Goal: Information Seeking & Learning: Learn about a topic

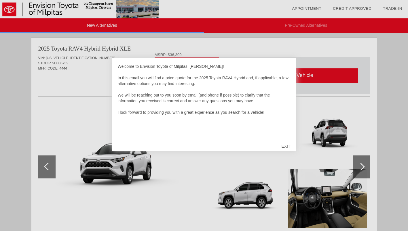
drag, startPoint x: 205, startPoint y: 81, endPoint x: 118, endPoint y: 66, distance: 88.0
click at [118, 66] on div "Welcome to Envision Toyota of Milpitas, [PERSON_NAME]! In this email you will f…" at bounding box center [204, 101] width 173 height 75
drag, startPoint x: 118, startPoint y: 66, endPoint x: 118, endPoint y: 89, distance: 23.0
click at [118, 89] on div "Welcome to Envision Toyota of Milpitas, [PERSON_NAME]! In this email you will f…" at bounding box center [204, 101] width 173 height 75
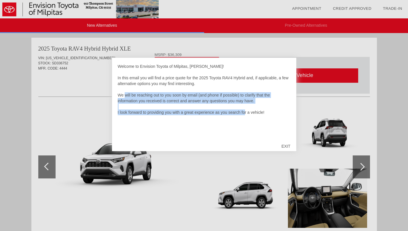
drag, startPoint x: 117, startPoint y: 94, endPoint x: 239, endPoint y: 114, distance: 124.5
click at [239, 114] on div "Welcome to Envision Toyota of Milpitas, [PERSON_NAME]! In this email you will f…" at bounding box center [204, 105] width 184 height 94
drag, startPoint x: 239, startPoint y: 114, endPoint x: 115, endPoint y: 93, distance: 125.8
click at [115, 93] on div "Welcome to Envision Toyota of Milpitas, [PERSON_NAME]! In this email you will f…" at bounding box center [204, 105] width 184 height 94
copy div "We will be reaching out to you soon by email (and phone if possible) to clarify…"
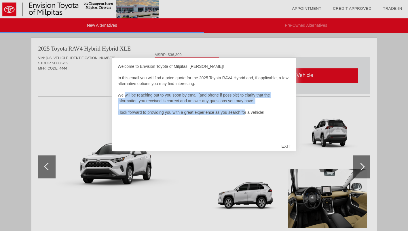
click at [130, 79] on div "Welcome to Envision Toyota of Milpitas, [PERSON_NAME]! In this email you will f…" at bounding box center [204, 101] width 173 height 75
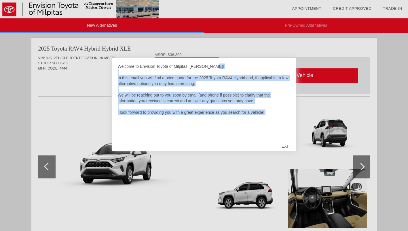
drag, startPoint x: 117, startPoint y: 66, endPoint x: 281, endPoint y: 123, distance: 173.4
click at [281, 123] on div "Welcome to Envision Toyota of Milpitas, [PERSON_NAME]! In this email you will f…" at bounding box center [204, 101] width 173 height 75
drag, startPoint x: 281, startPoint y: 123, endPoint x: 247, endPoint y: 95, distance: 44.0
drag, startPoint x: 247, startPoint y: 95, endPoint x: 208, endPoint y: 114, distance: 43.1
click at [208, 114] on div "Welcome to Envision Toyota of Milpitas, [PERSON_NAME]! In this email you will f…" at bounding box center [204, 101] width 173 height 75
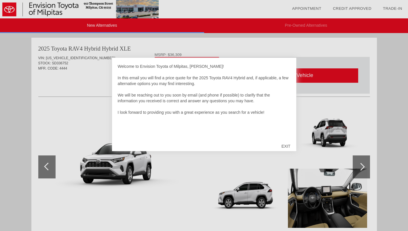
click at [302, 117] on div at bounding box center [204, 115] width 408 height 231
click at [288, 148] on div "EXIT" at bounding box center [285, 146] width 20 height 17
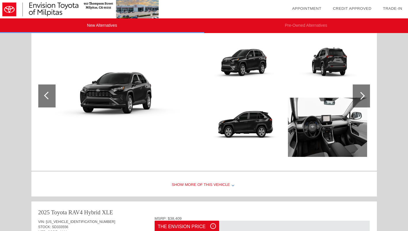
scroll to position [342, 0]
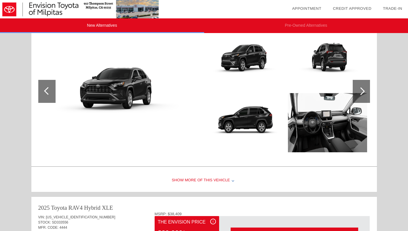
click at [208, 182] on div "Show More of this Vehicle" at bounding box center [203, 180] width 345 height 23
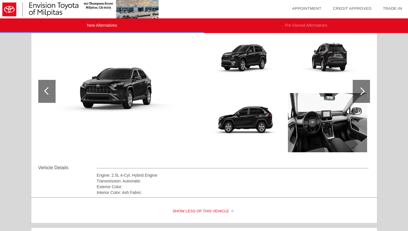
click at [208, 182] on div "Transmission: Automatic" at bounding box center [233, 181] width 272 height 6
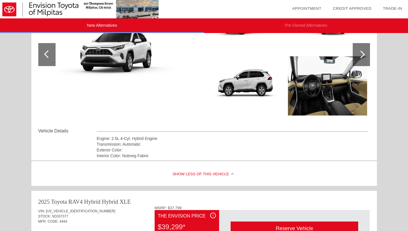
scroll to position [0, 0]
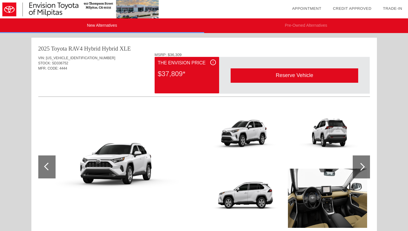
click at [301, 26] on li "Pre-Owned Alternatives" at bounding box center [306, 25] width 204 height 15
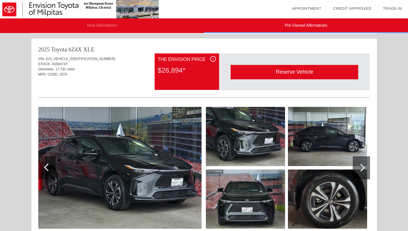
scroll to position [821, 0]
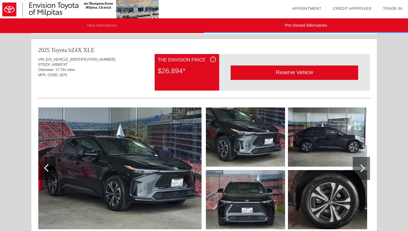
click at [115, 77] on div "MFR. CODE: 2870" at bounding box center [204, 75] width 332 height 5
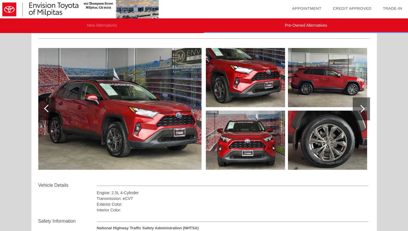
scroll to position [0, 0]
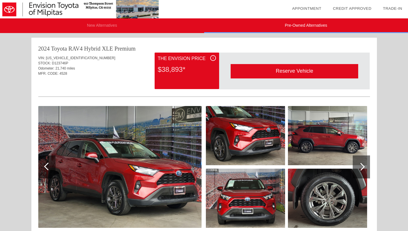
click at [100, 22] on li "New Alternatives" at bounding box center [102, 25] width 204 height 15
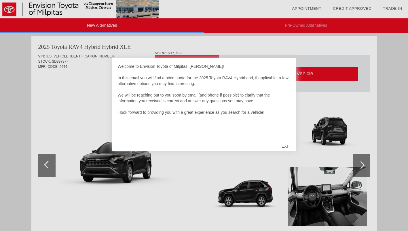
click at [286, 146] on div "EXIT" at bounding box center [285, 146] width 20 height 17
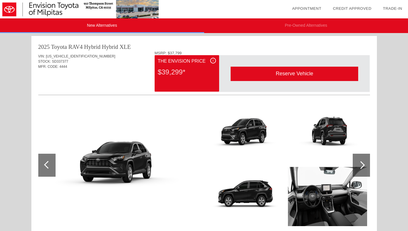
click at [359, 160] on div at bounding box center [361, 165] width 17 height 23
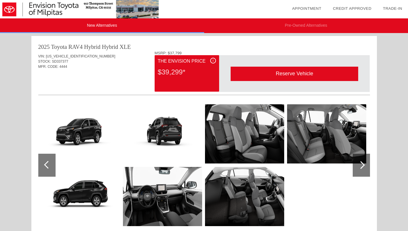
click at [359, 160] on div at bounding box center [361, 165] width 17 height 23
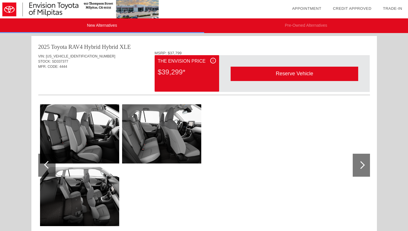
click at [359, 160] on div at bounding box center [361, 165] width 17 height 23
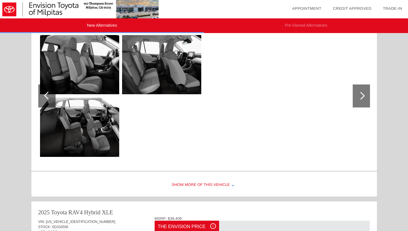
scroll to position [356, 0]
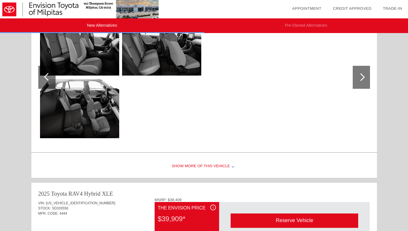
click at [220, 168] on div "Show More of this Vehicle" at bounding box center [203, 166] width 345 height 23
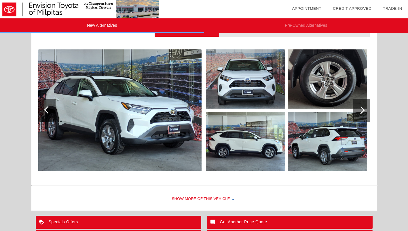
scroll to position [600, 0]
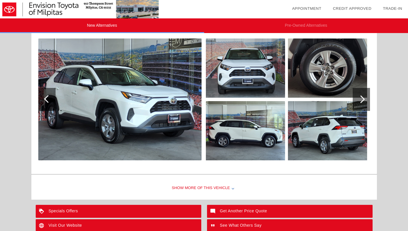
click at [363, 100] on div at bounding box center [361, 100] width 8 height 8
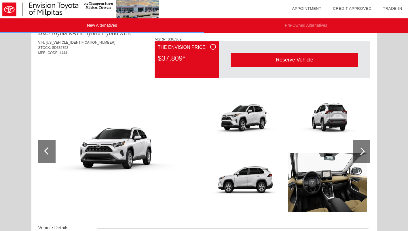
scroll to position [0, 0]
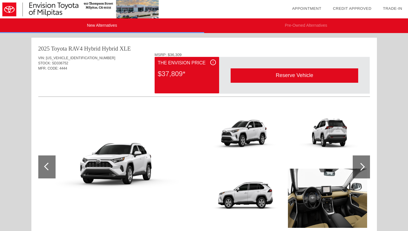
click at [364, 165] on div at bounding box center [361, 167] width 17 height 23
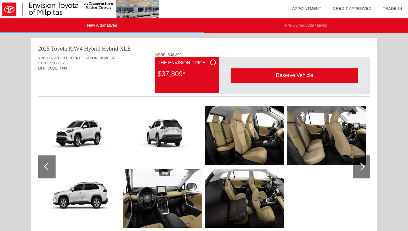
click at [364, 165] on div at bounding box center [361, 167] width 17 height 23
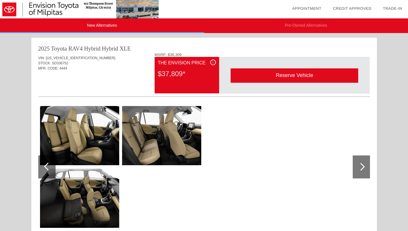
click at [364, 165] on div at bounding box center [361, 167] width 17 height 23
click at [45, 162] on div at bounding box center [46, 167] width 17 height 23
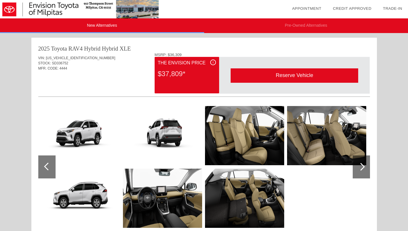
click at [45, 162] on div at bounding box center [46, 167] width 17 height 23
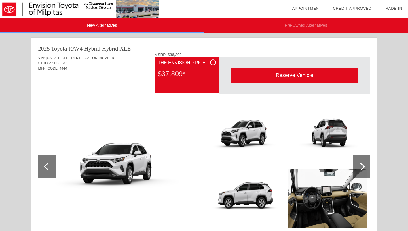
click at [45, 162] on div at bounding box center [46, 167] width 17 height 23
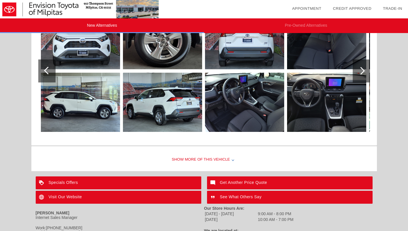
scroll to position [663, 0]
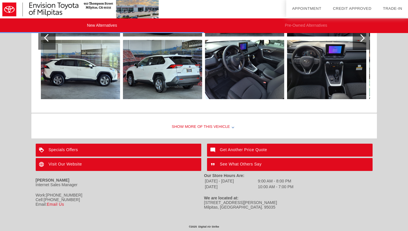
click at [360, 8] on link "Credit Approved" at bounding box center [352, 8] width 39 height 4
click at [305, 23] on li "Pre-Owned Alternatives" at bounding box center [306, 25] width 204 height 15
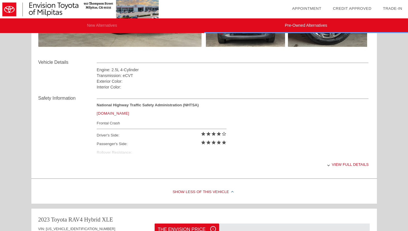
scroll to position [182, 0]
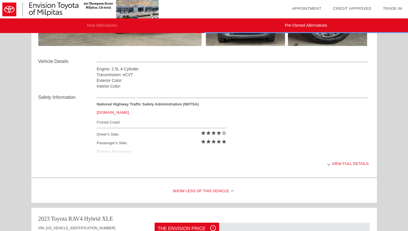
click at [195, 189] on div "Show Less of this Vehicle" at bounding box center [203, 191] width 345 height 23
